Goal: Task Accomplishment & Management: Manage account settings

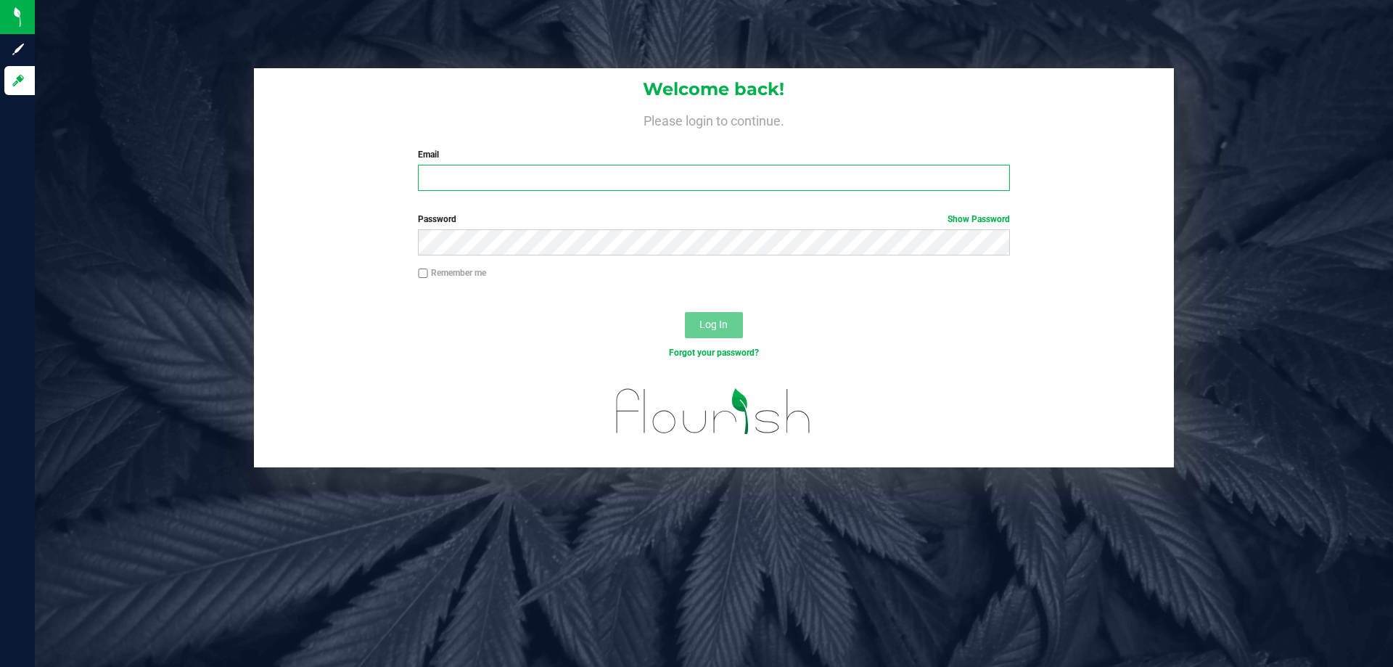
click at [460, 165] on input "Email" at bounding box center [713, 178] width 591 height 26
type input "[EMAIL_ADDRESS][DOMAIN_NAME]"
click at [685, 312] on button "Log In" at bounding box center [714, 325] width 58 height 26
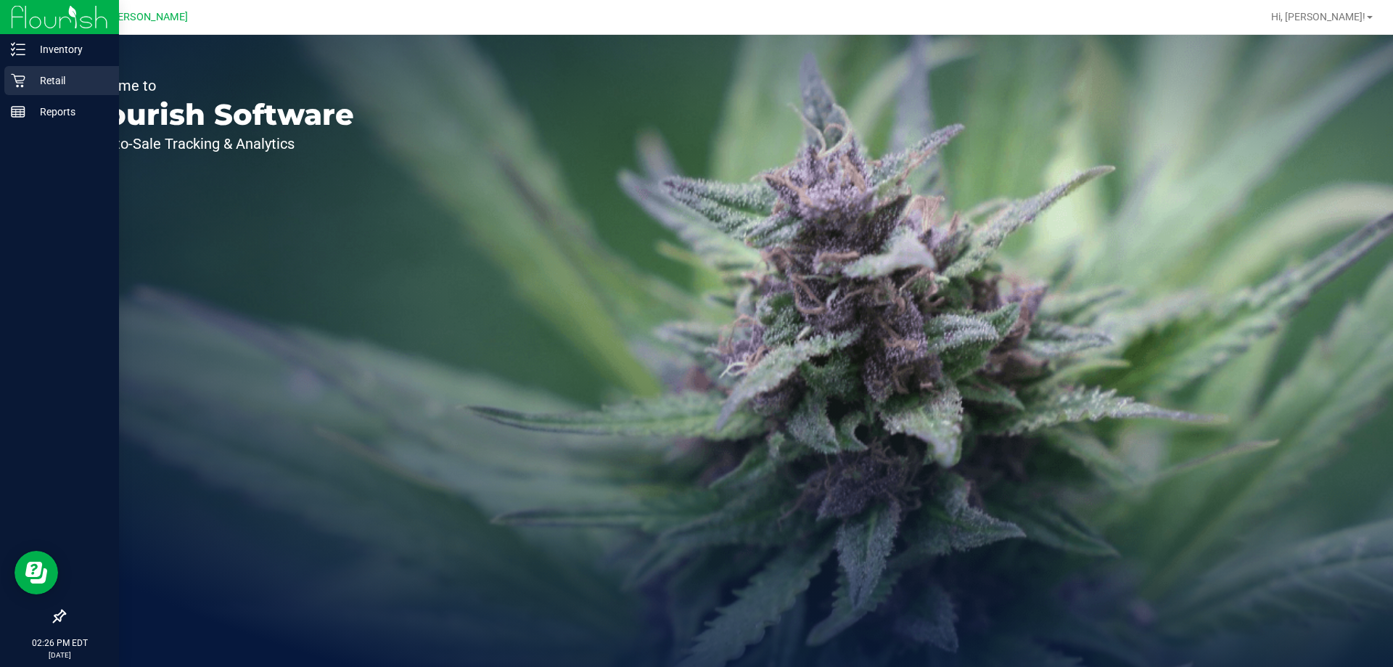
click at [28, 78] on p "Retail" at bounding box center [68, 80] width 87 height 17
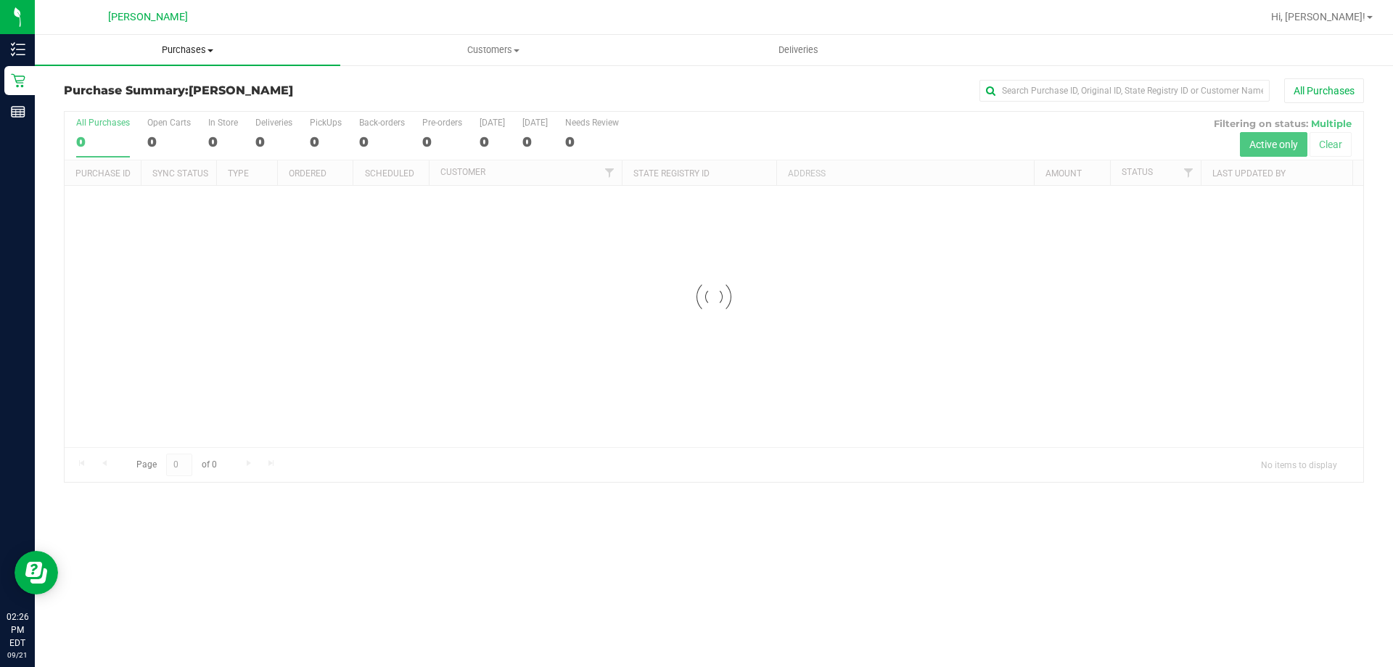
click at [194, 46] on span "Purchases" at bounding box center [187, 50] width 305 height 13
click at [177, 98] on li "Fulfillment" at bounding box center [187, 104] width 305 height 17
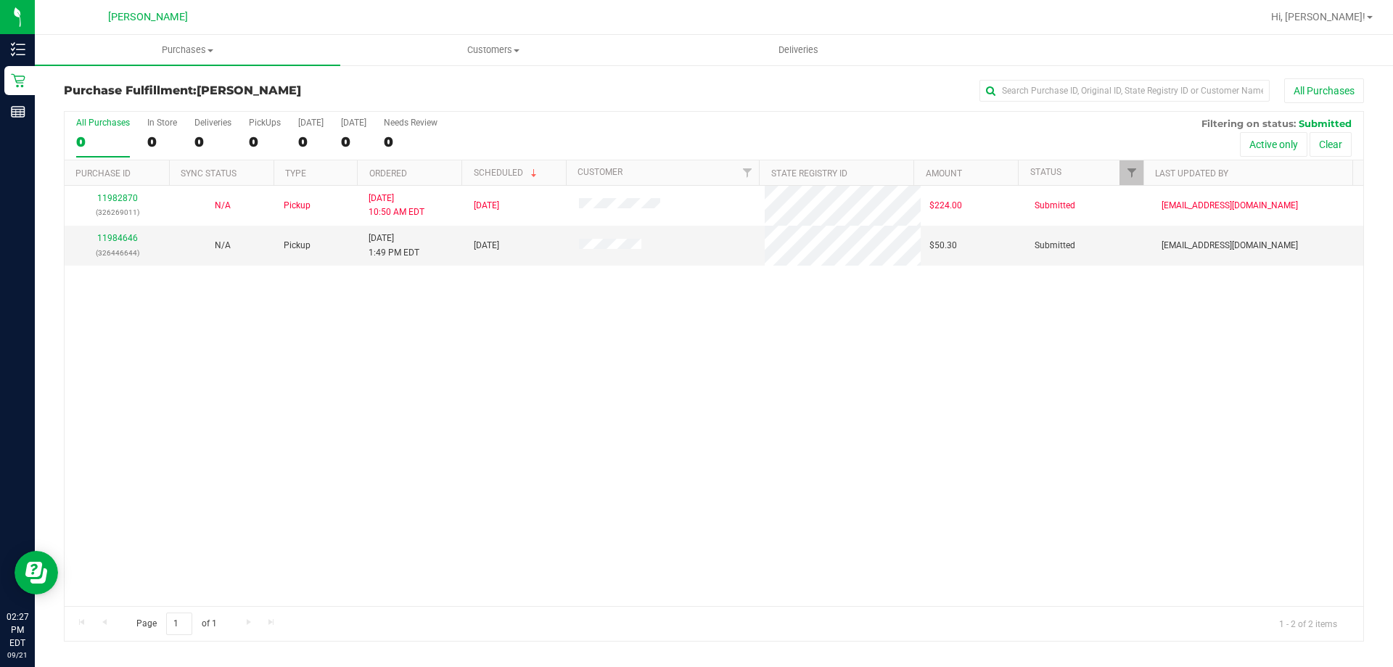
click at [651, 341] on div "11982870 (326269011) N/A Pickup [DATE] 10:50 AM EDT 9/21/2025 $224.00 Submitted…" at bounding box center [714, 396] width 1299 height 420
click at [119, 234] on link "11984646" at bounding box center [117, 238] width 41 height 10
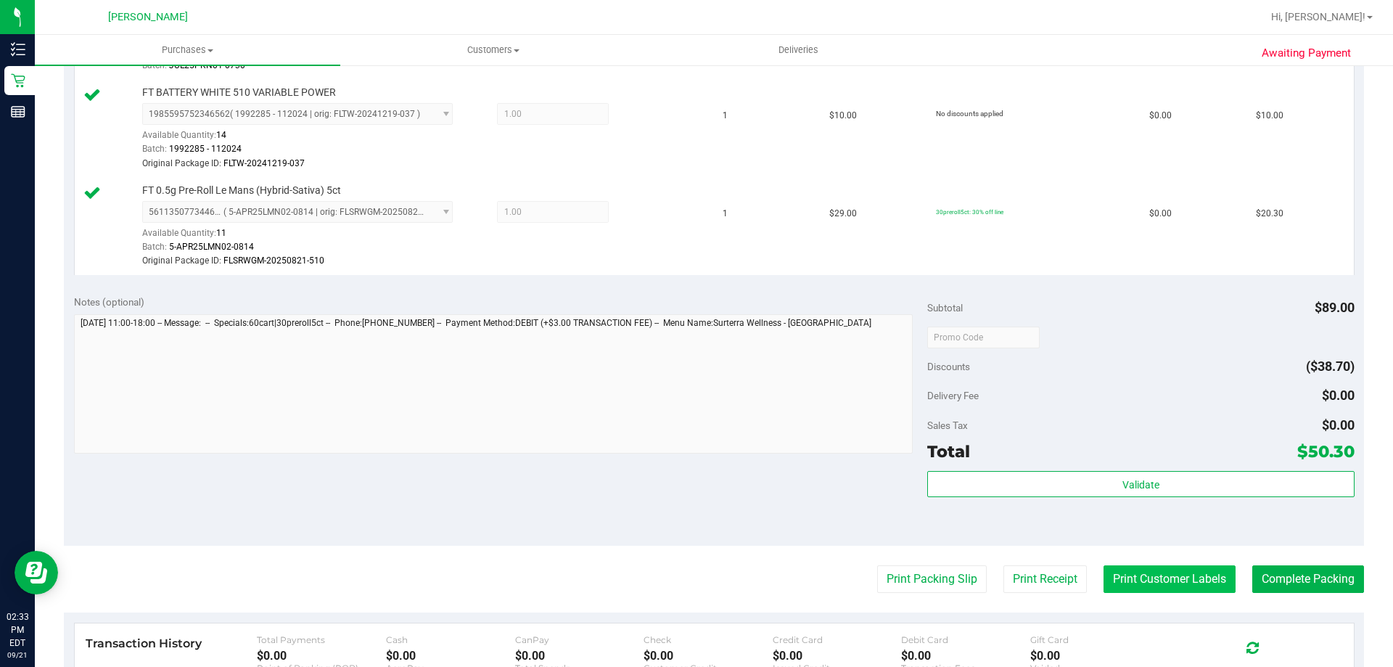
scroll to position [580, 0]
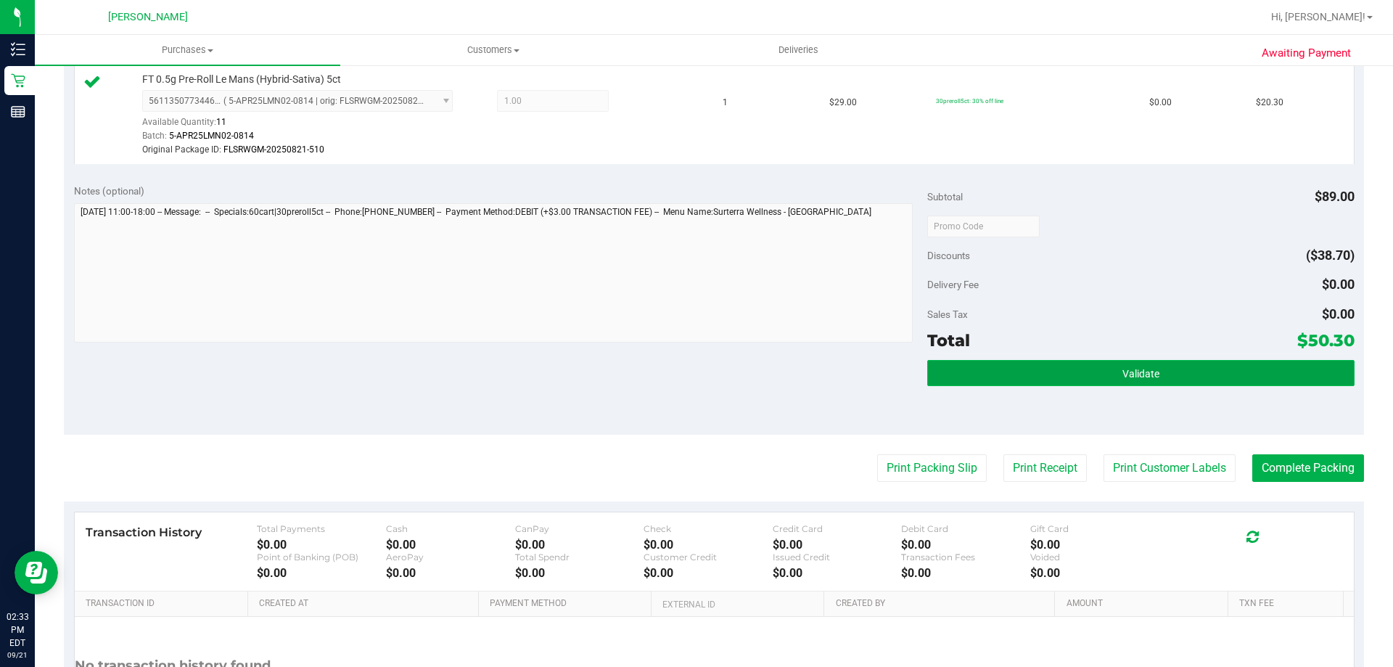
click at [1082, 366] on button "Validate" at bounding box center [1140, 373] width 427 height 26
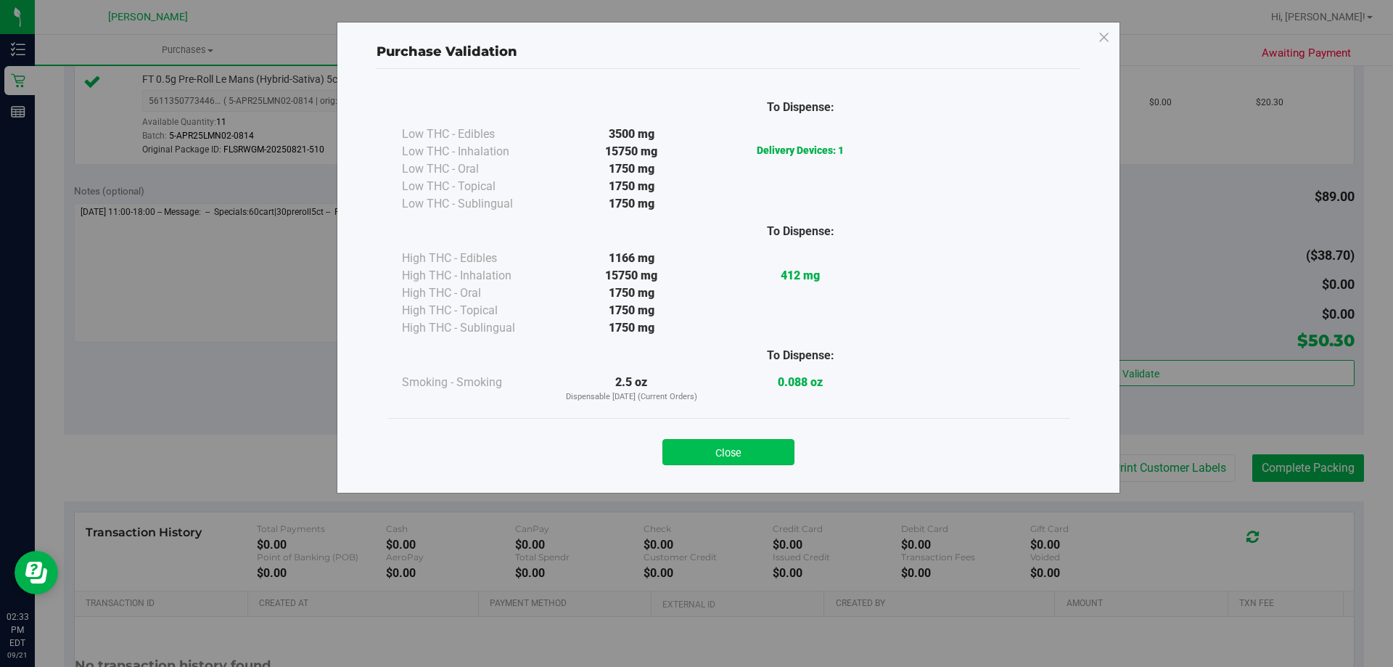
click at [761, 454] on button "Close" at bounding box center [728, 452] width 132 height 26
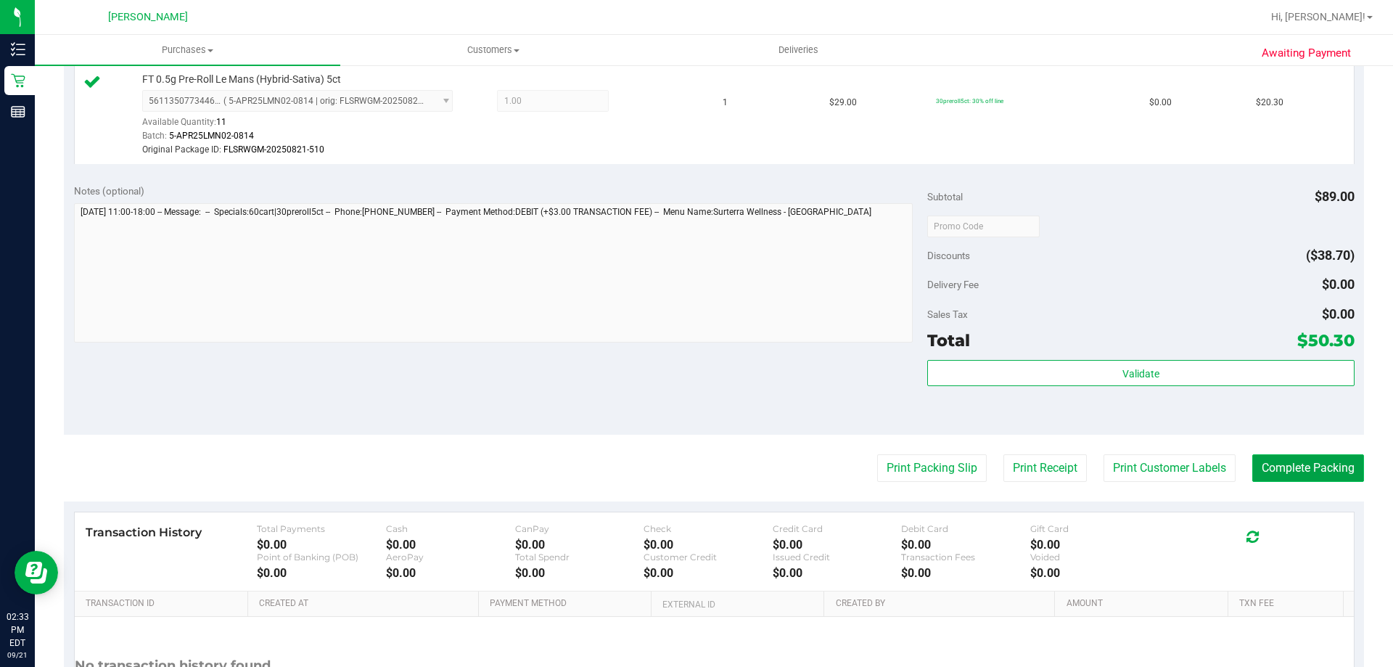
click at [1323, 459] on button "Complete Packing" at bounding box center [1308, 468] width 112 height 28
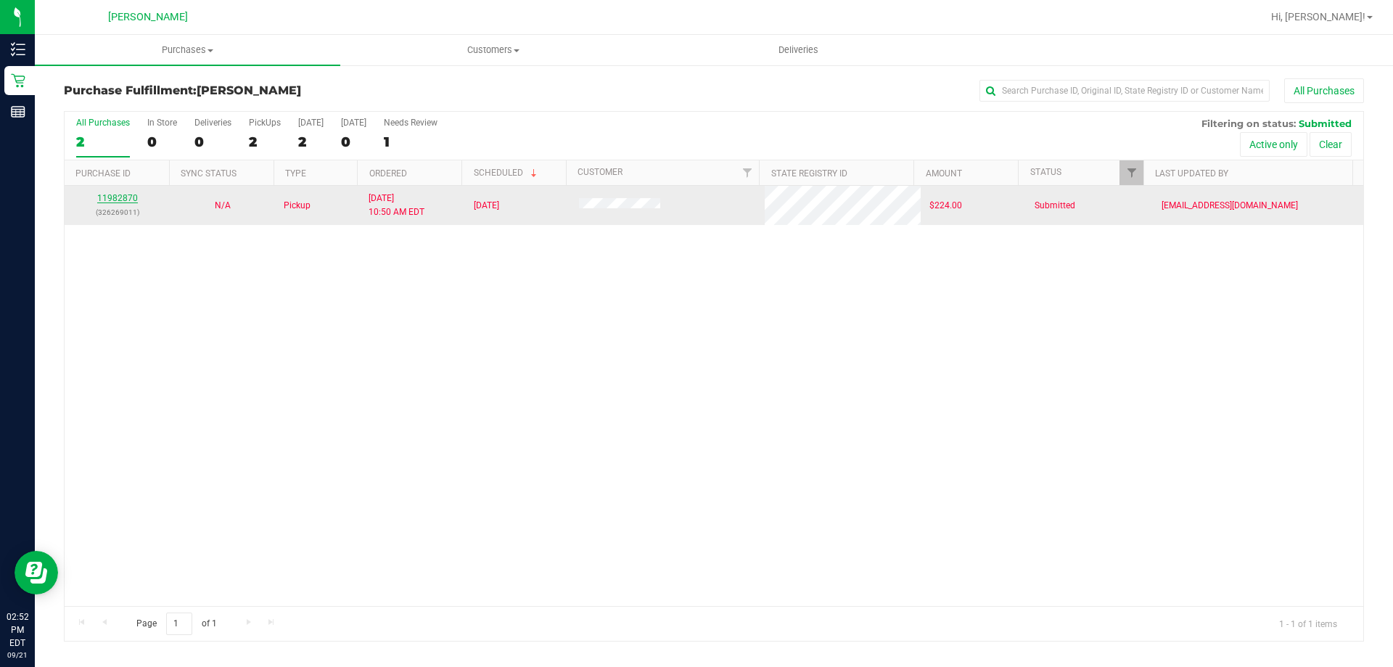
click at [120, 195] on link "11982870" at bounding box center [117, 198] width 41 height 10
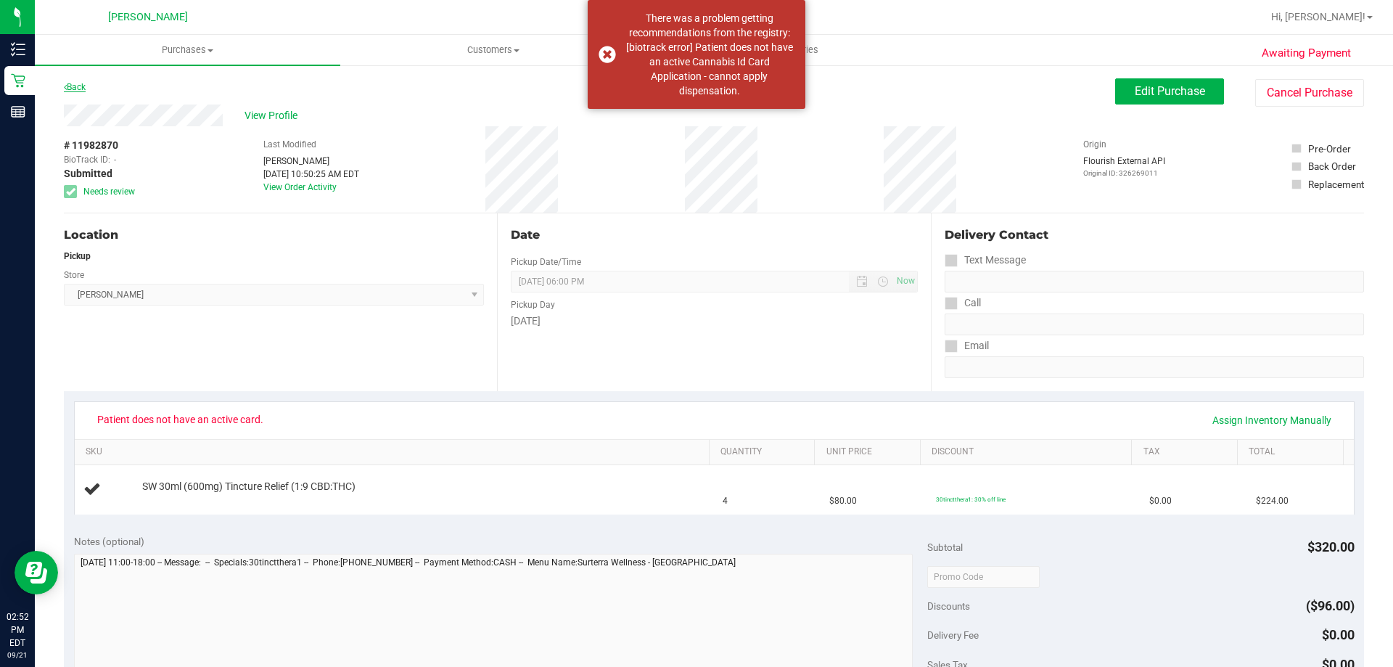
click at [73, 83] on link "Back" at bounding box center [75, 87] width 22 height 10
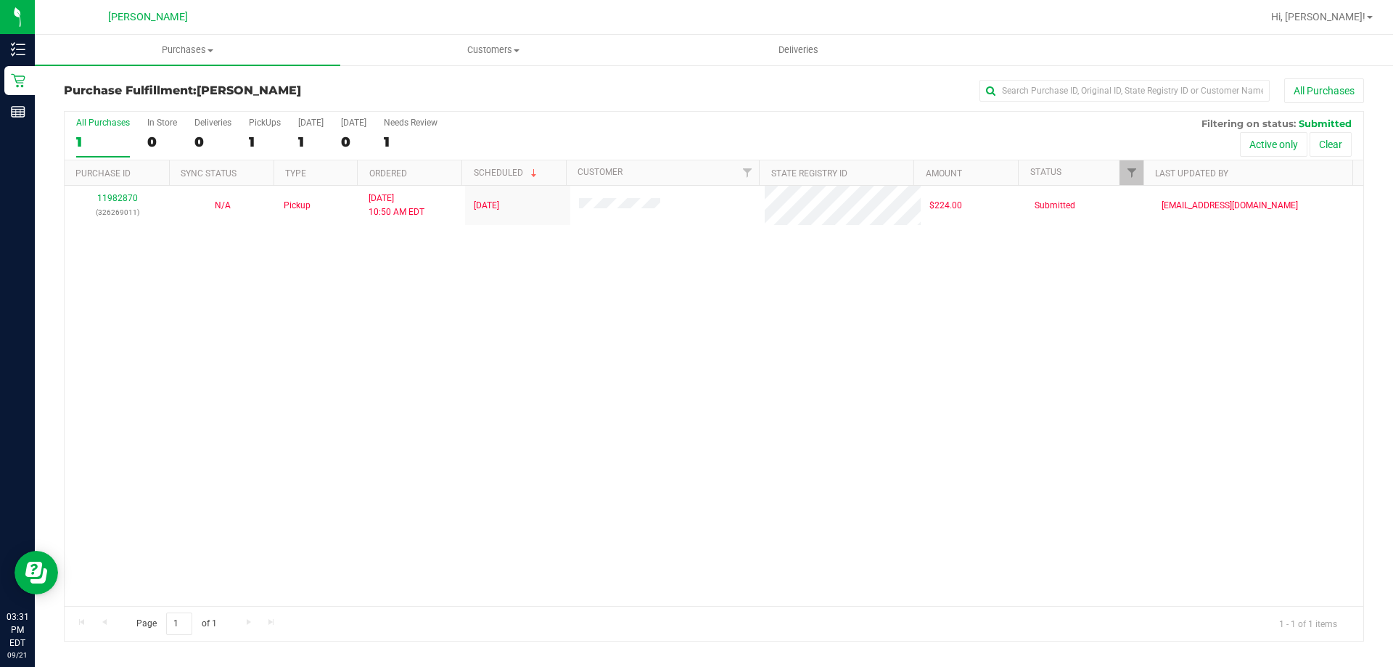
click at [773, 389] on div "11982870 (326269011) N/A Pickup [DATE] 10:50 AM EDT 9/21/2025 $224.00 Submitted…" at bounding box center [714, 396] width 1299 height 420
click at [398, 276] on div "11982870 (326269011) N/A Pickup [DATE] 10:50 AM EDT 9/21/2025 $224.00 Submitted…" at bounding box center [714, 396] width 1299 height 420
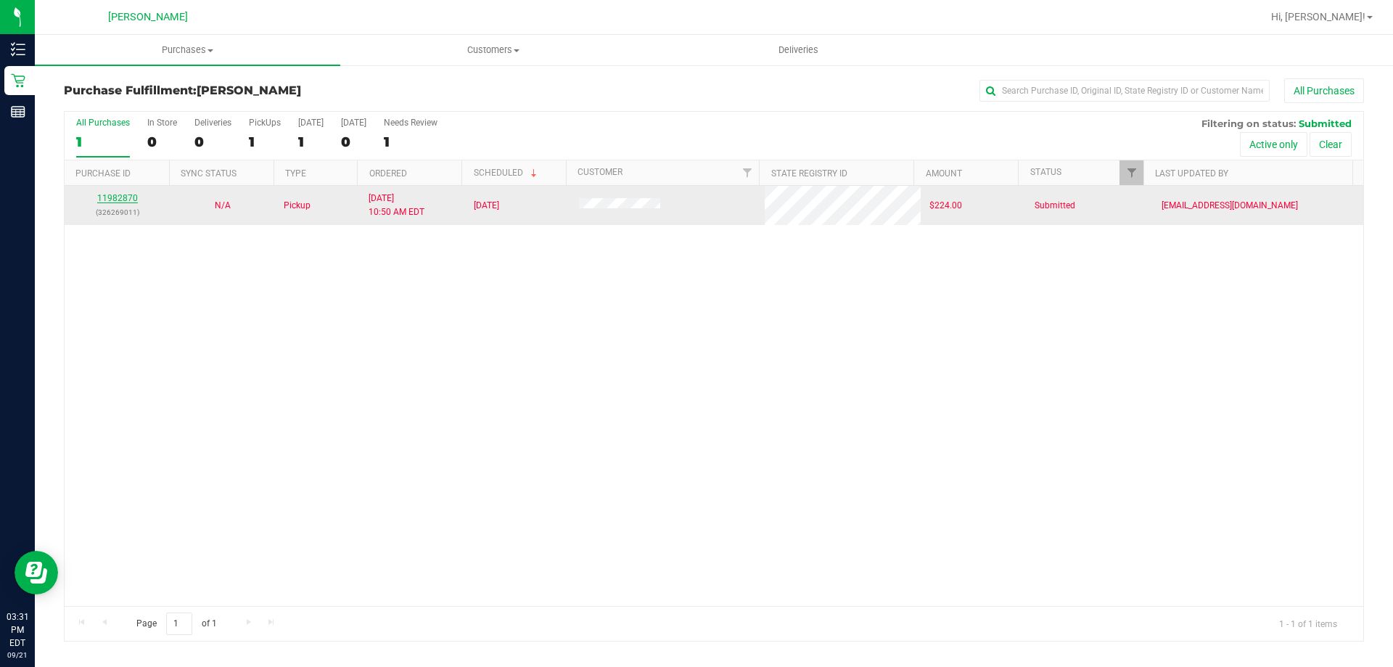
click at [112, 194] on link "11982870" at bounding box center [117, 198] width 41 height 10
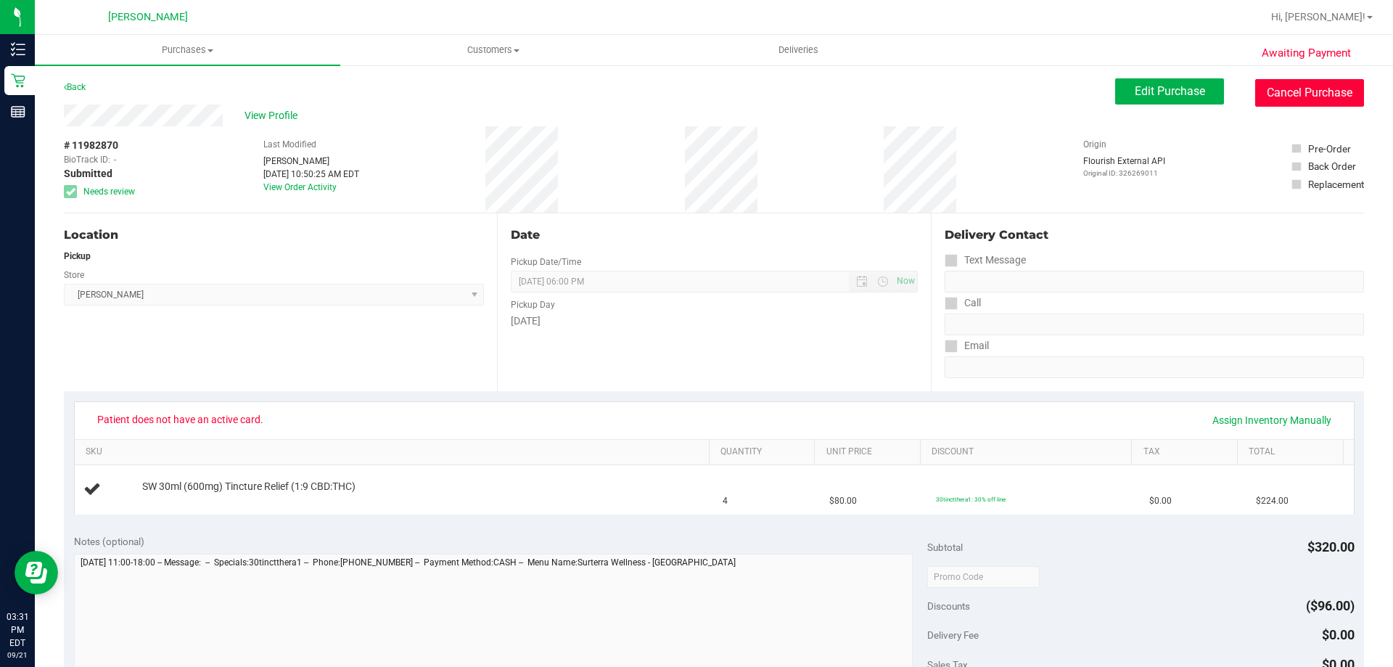
click at [1305, 99] on button "Cancel Purchase" at bounding box center [1309, 93] width 109 height 28
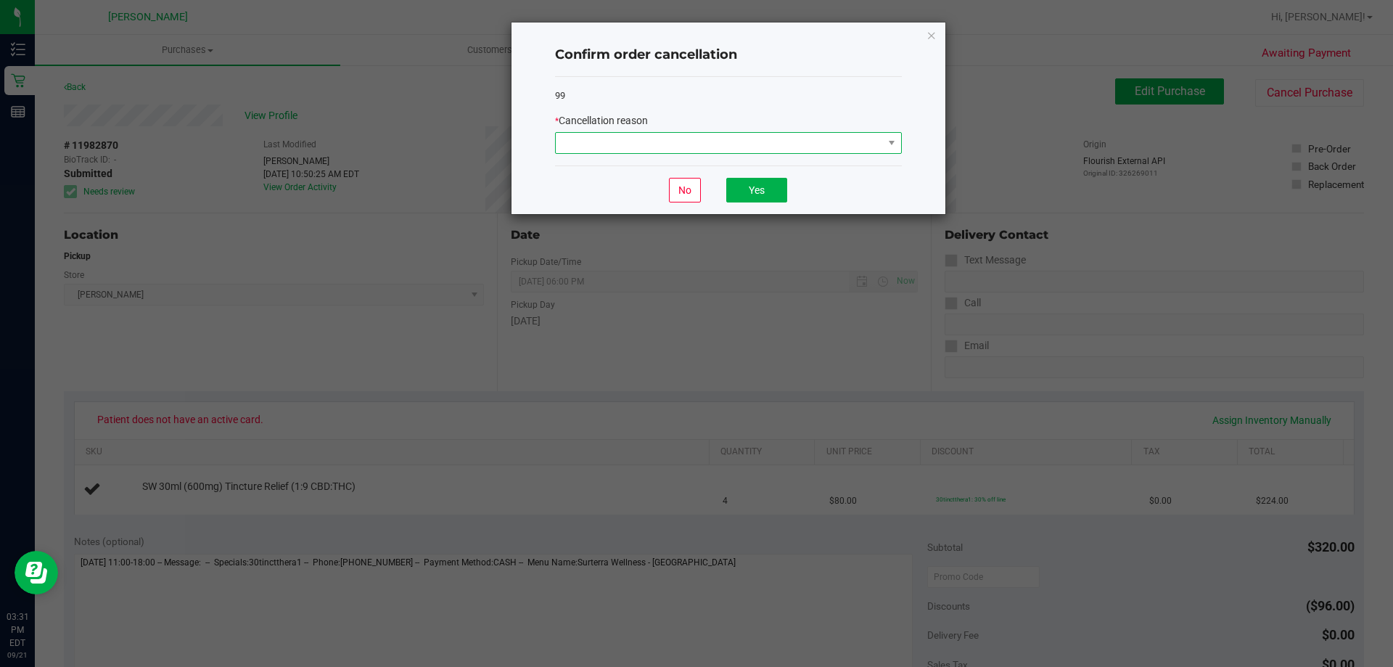
click at [828, 143] on span at bounding box center [719, 143] width 327 height 20
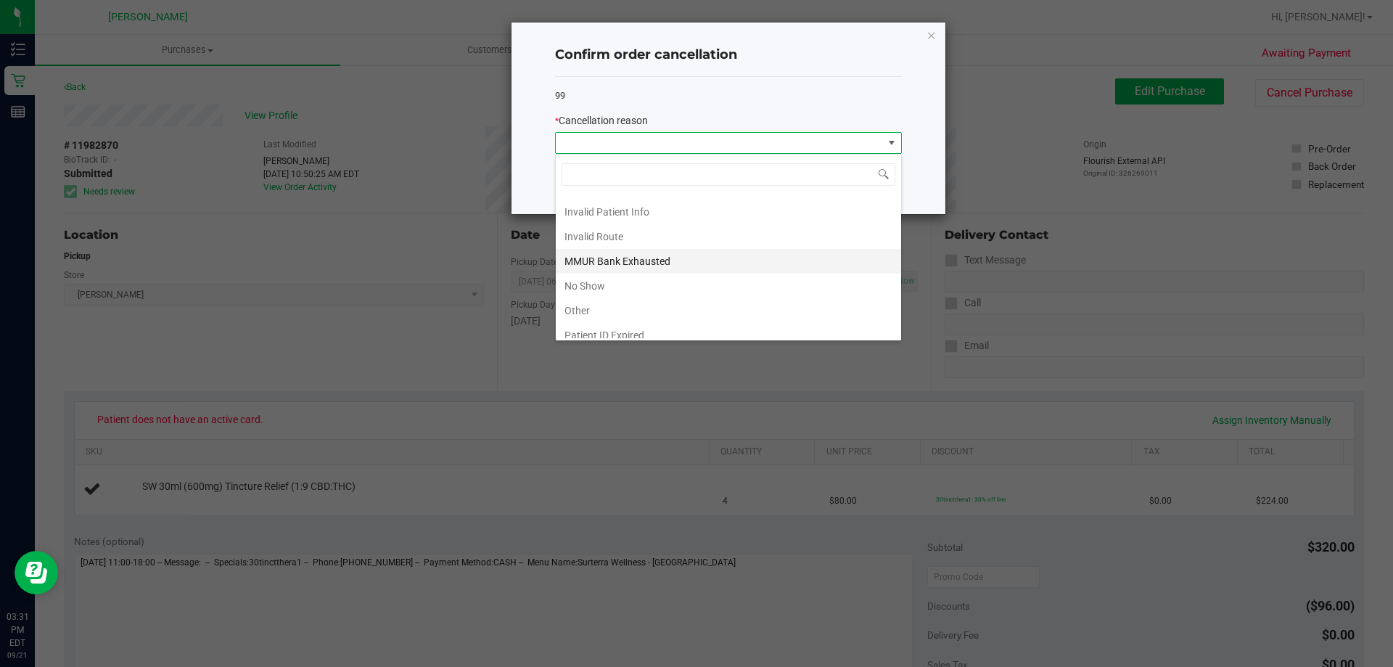
scroll to position [77, 0]
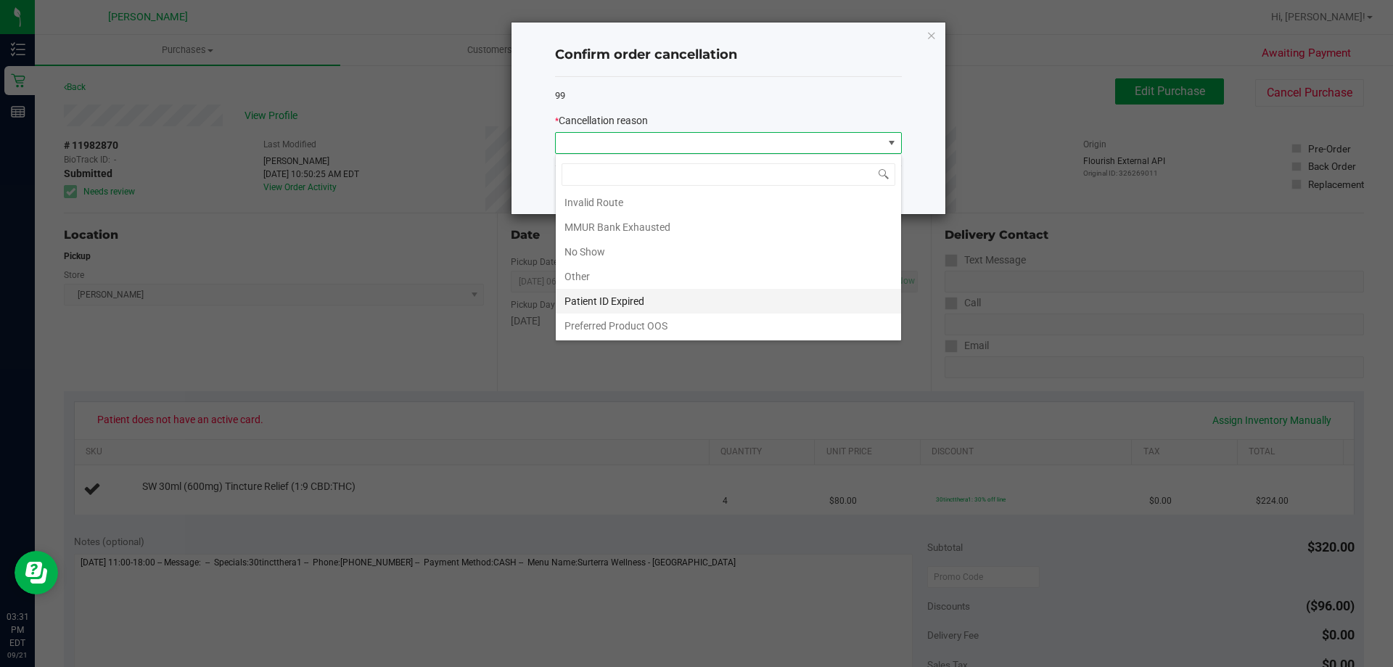
click at [635, 298] on li "Patient ID Expired" at bounding box center [728, 301] width 345 height 25
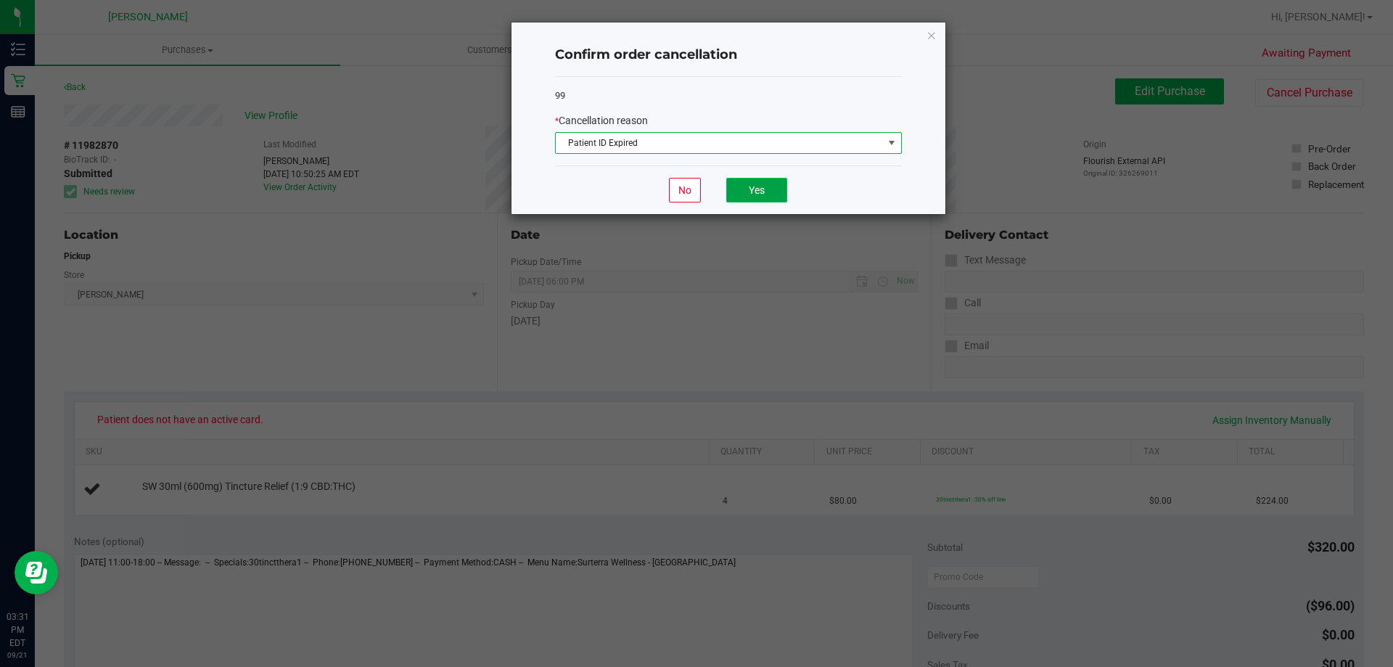
click at [748, 180] on button "Yes" at bounding box center [756, 190] width 61 height 25
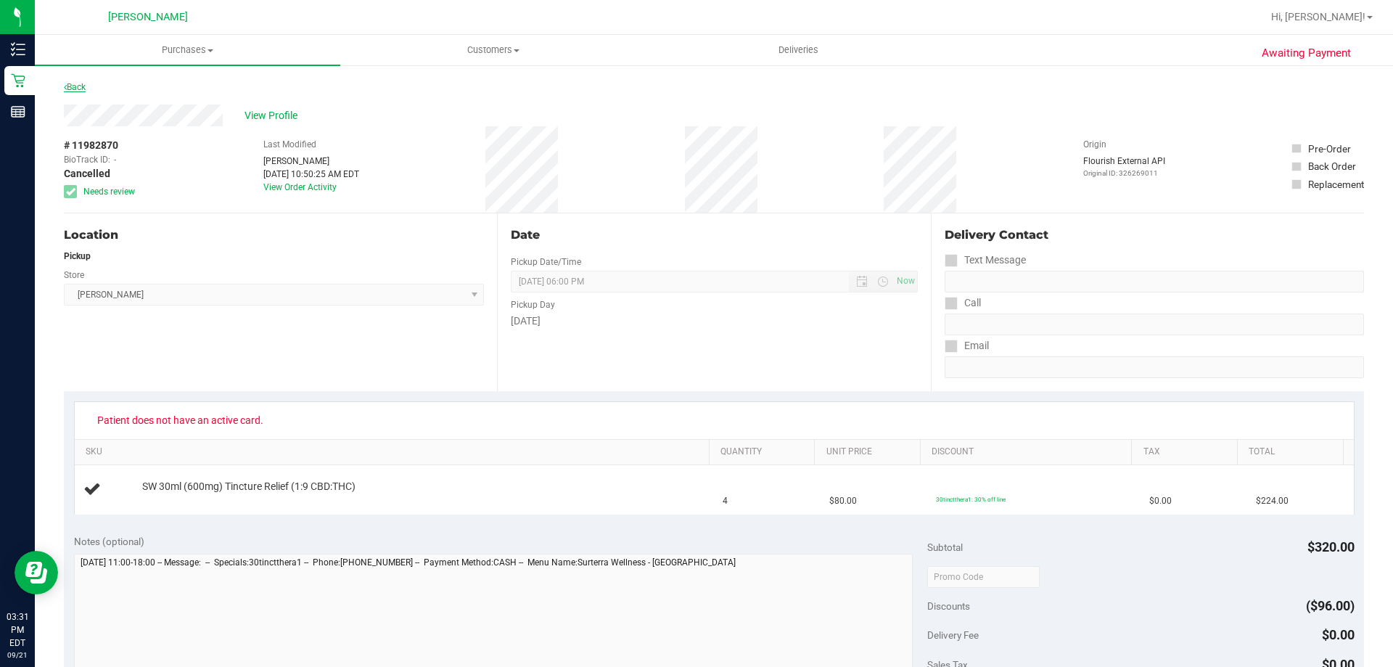
click at [73, 90] on link "Back" at bounding box center [75, 87] width 22 height 10
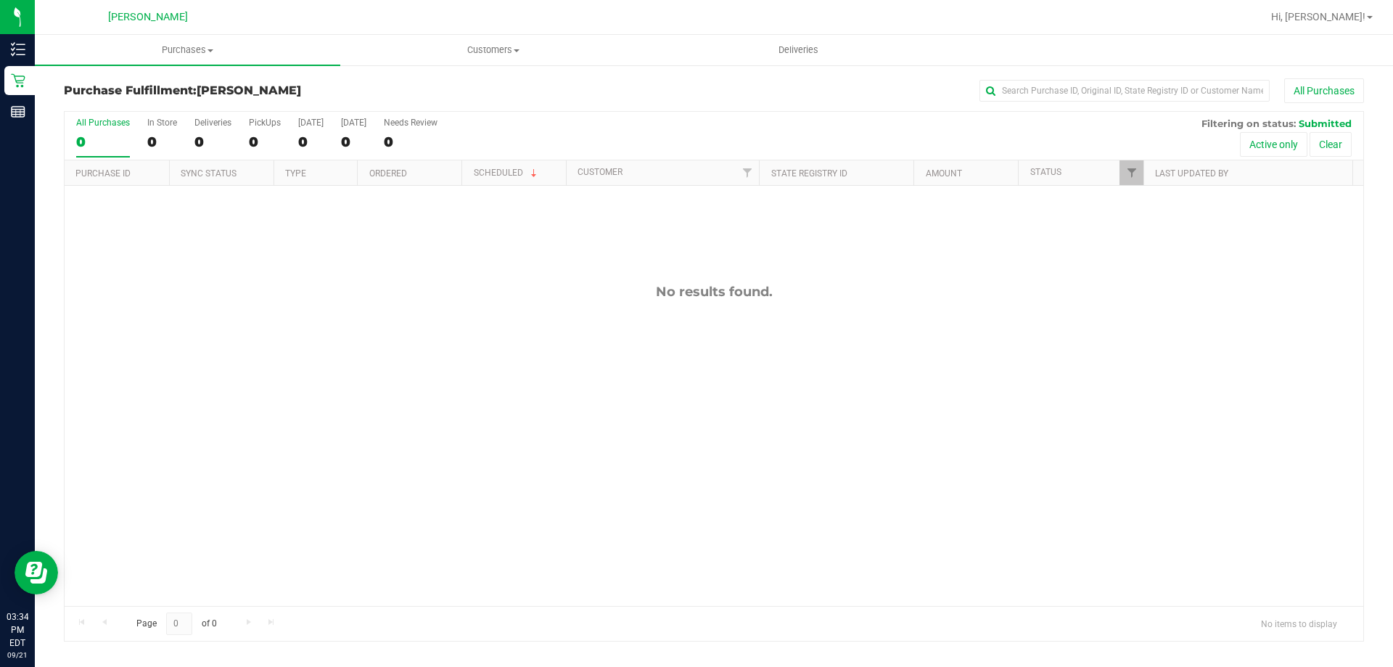
click at [335, 380] on div "No results found." at bounding box center [714, 445] width 1299 height 518
click at [1330, 22] on span "Hi, [PERSON_NAME]!" at bounding box center [1318, 17] width 94 height 12
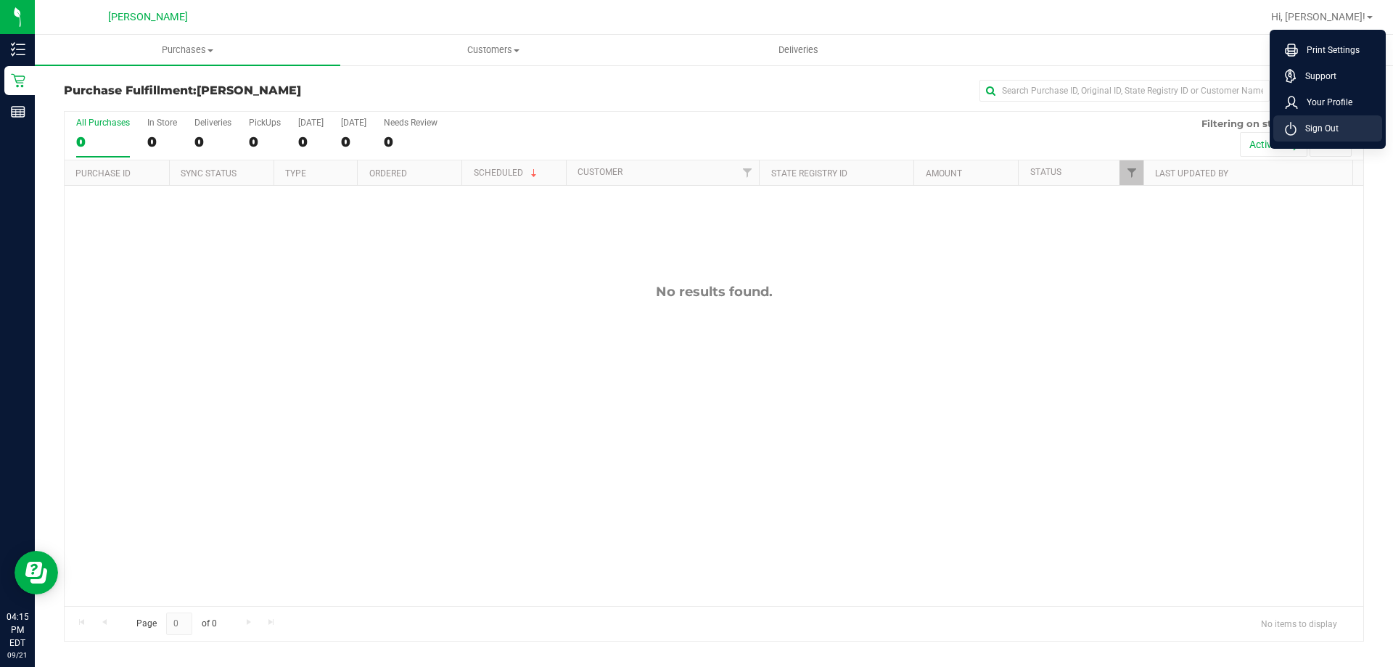
click at [1324, 123] on span "Sign Out" at bounding box center [1317, 128] width 42 height 15
